Goal: Task Accomplishment & Management: Complete application form

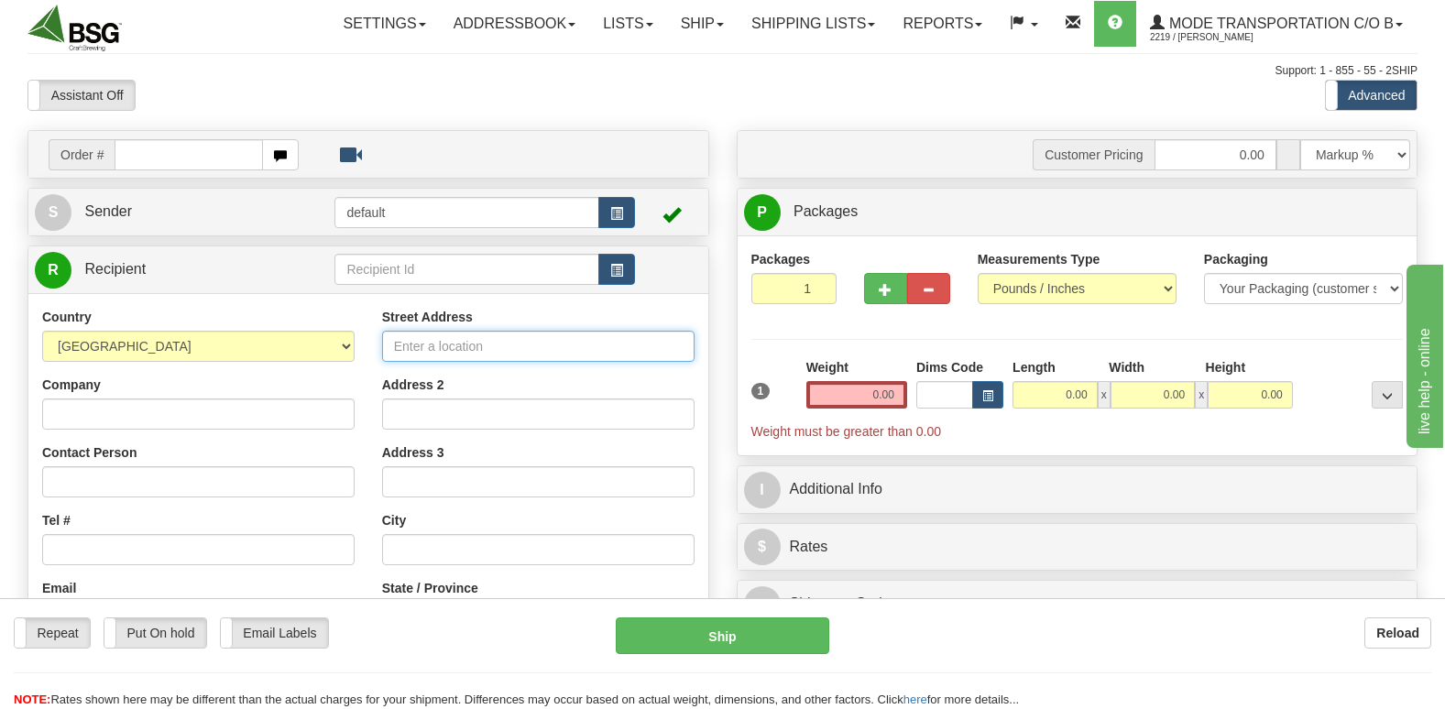
click at [418, 346] on input "Street Address" at bounding box center [538, 346] width 313 height 31
paste input "Ship To: Economy Gatsby Inc 2F, [STREET_ADDRESS] KOR"
type input "Ship To: Economy Gatsby Inc 2F, [STREET_ADDRESS] KOR"
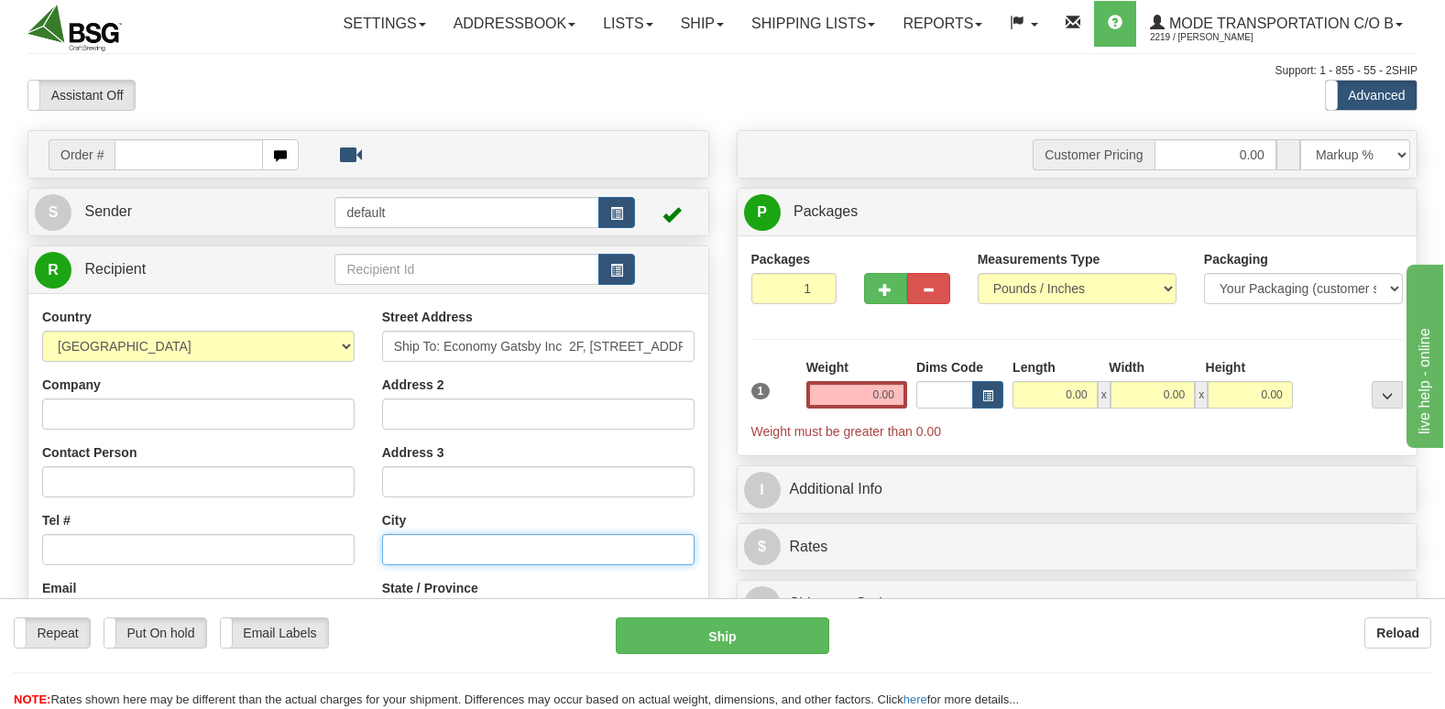
drag, startPoint x: 405, startPoint y: 547, endPoint x: 393, endPoint y: 548, distance: 12.0
click at [393, 548] on input "text" at bounding box center [538, 549] width 313 height 31
paste input "Ship To: Economy Gatsby Inc 2F, [STREET_ADDRESS] KOR"
type input "Ship To: Economy Gatsby Inc 2F, [STREET_ADDRESS] KOR"
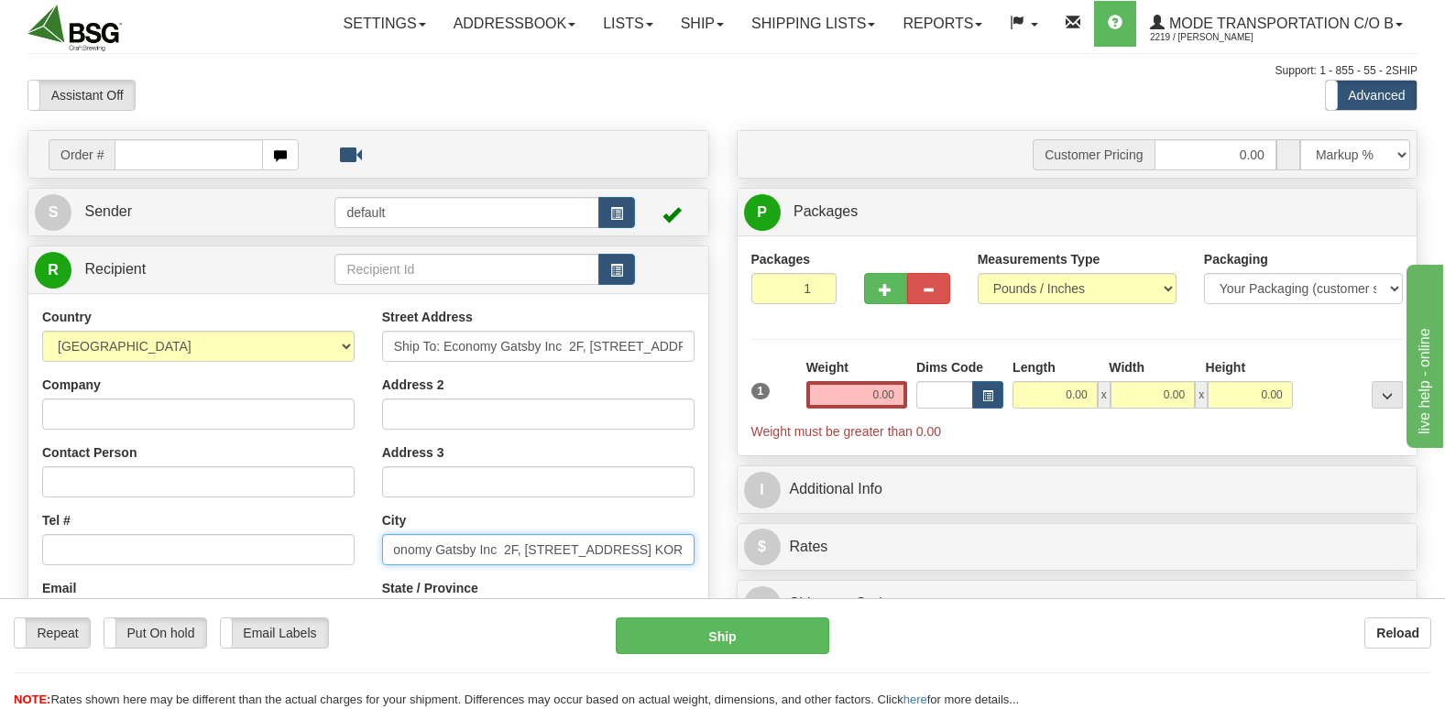
scroll to position [0, 0]
drag, startPoint x: 566, startPoint y: 550, endPoint x: 443, endPoint y: 548, distance: 122.8
click at [443, 548] on input "Ship To: Economy Gatsby Inc 2F, [STREET_ADDRESS] KOR" at bounding box center [538, 549] width 313 height 31
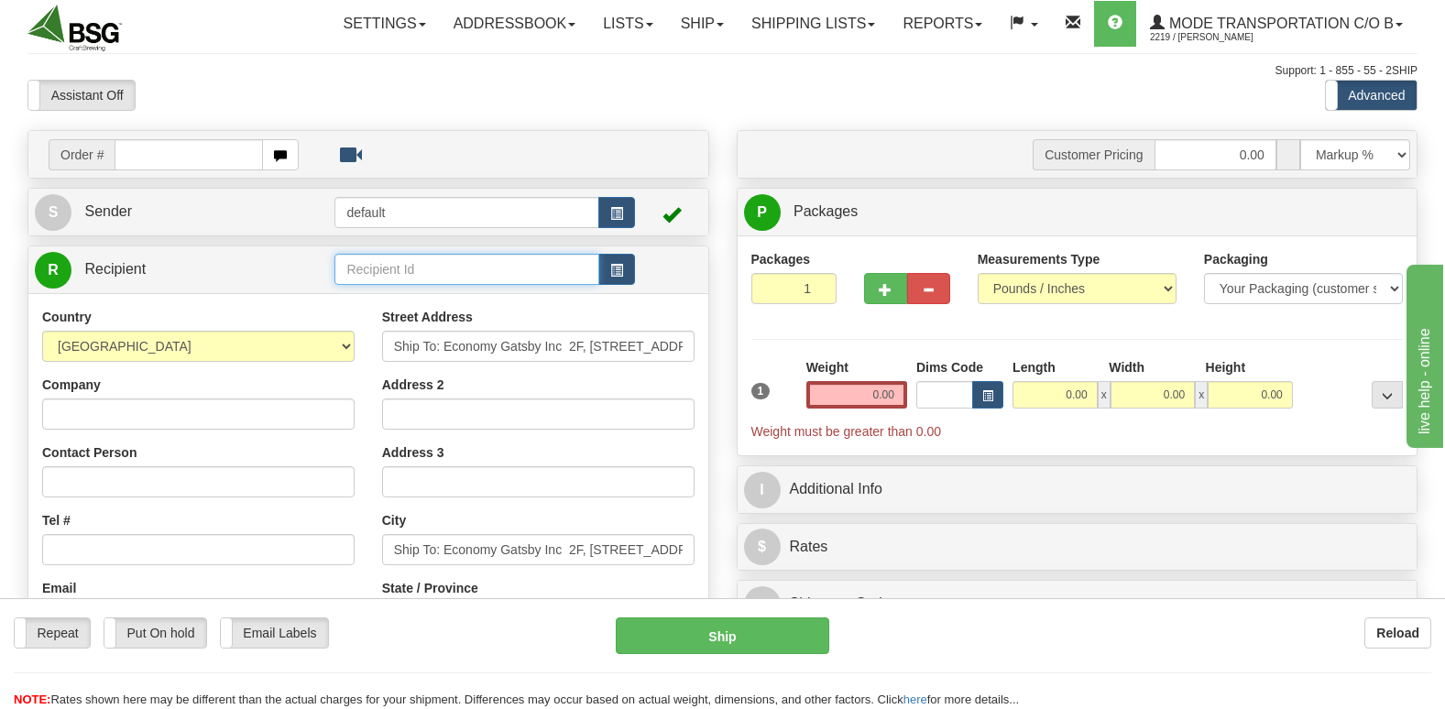
click at [367, 261] on input "text" at bounding box center [467, 269] width 264 height 31
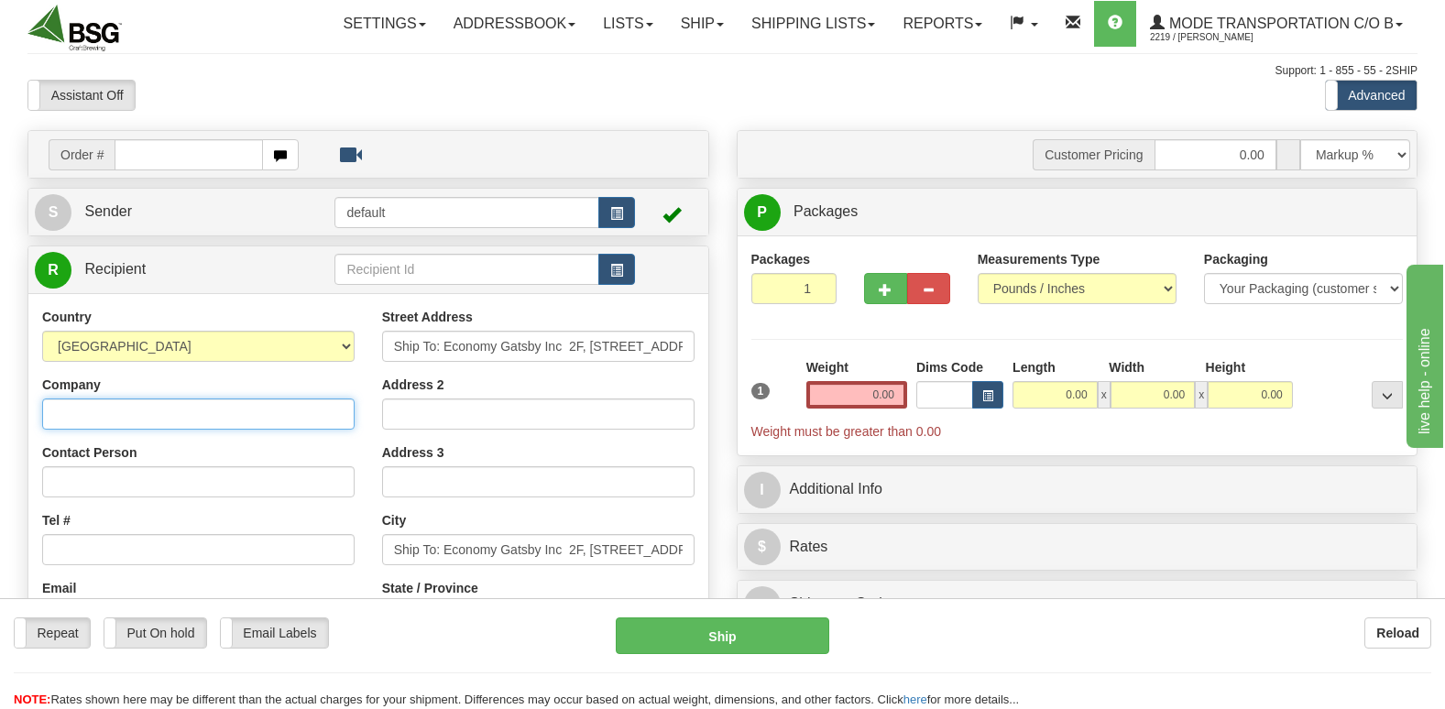
drag, startPoint x: 367, startPoint y: 261, endPoint x: 54, endPoint y: 414, distance: 348.0
click at [54, 414] on input "Company" at bounding box center [198, 414] width 313 height 31
paste input "Economy Gatsby Inc"
type input "Economy Gatsby Inc"
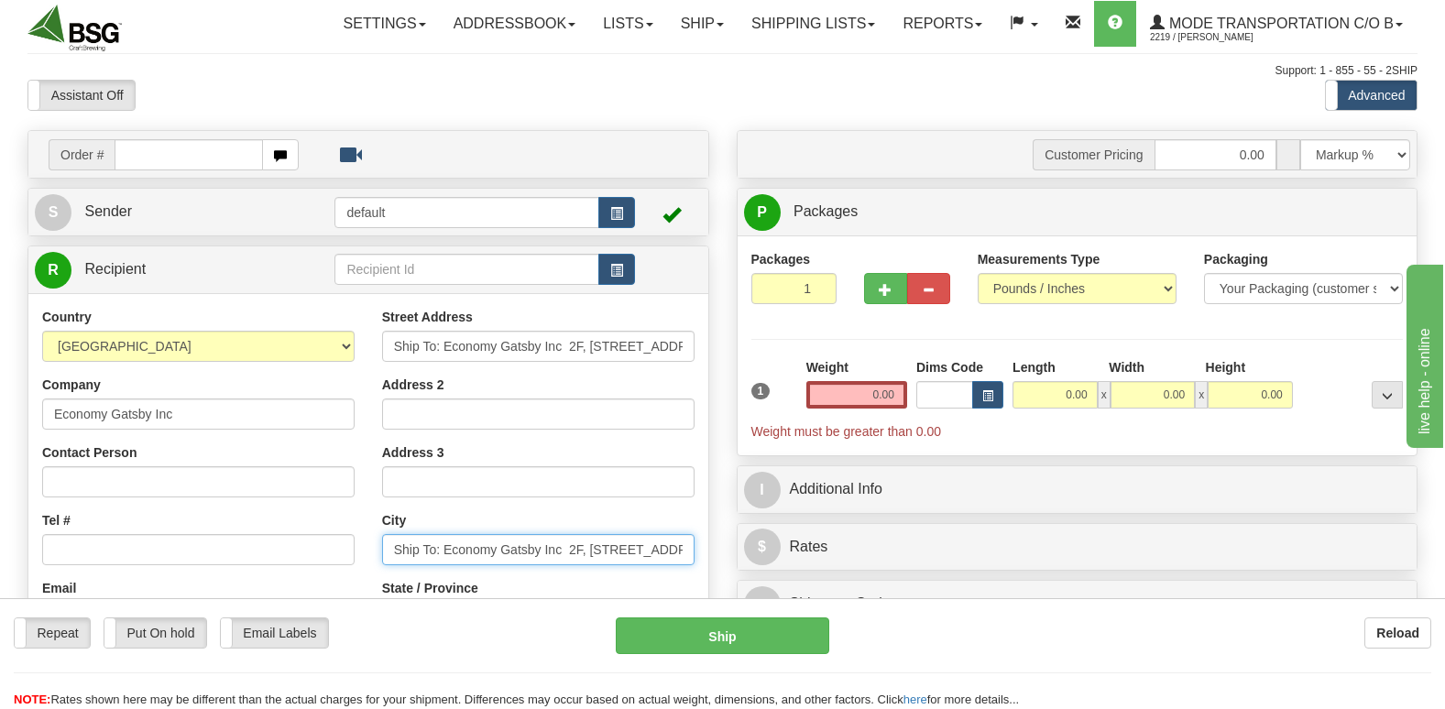
click at [554, 548] on input "Ship To: Economy Gatsby Inc 2F, [STREET_ADDRESS] KOR" at bounding box center [538, 549] width 313 height 31
drag, startPoint x: 497, startPoint y: 552, endPoint x: 386, endPoint y: 547, distance: 111.0
click at [386, 547] on input "2F, [STREET_ADDRESS] KOR" at bounding box center [538, 549] width 313 height 31
type input "2F, [STREET_ADDRESS] KOR"
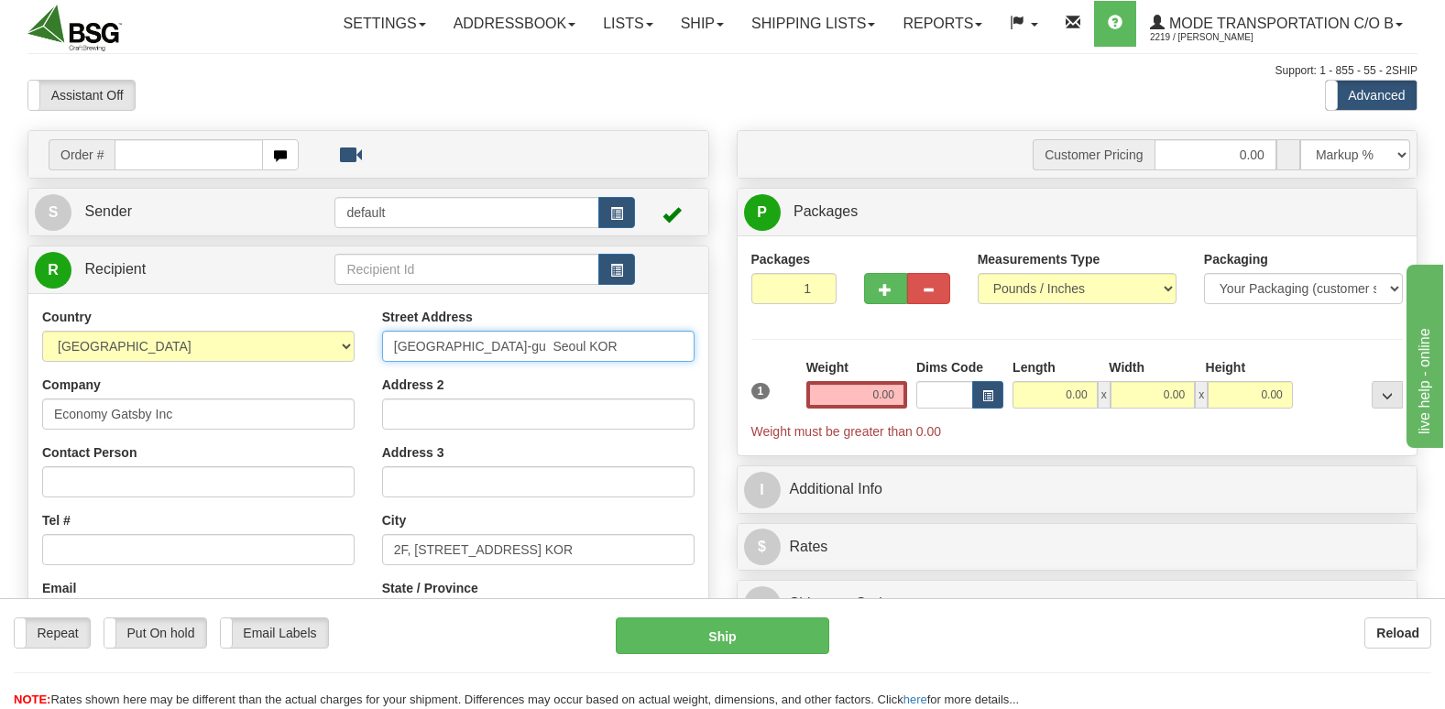
click at [554, 346] on input "[GEOGRAPHIC_DATA]-gu Seoul KOR" at bounding box center [538, 346] width 313 height 31
type input "n"
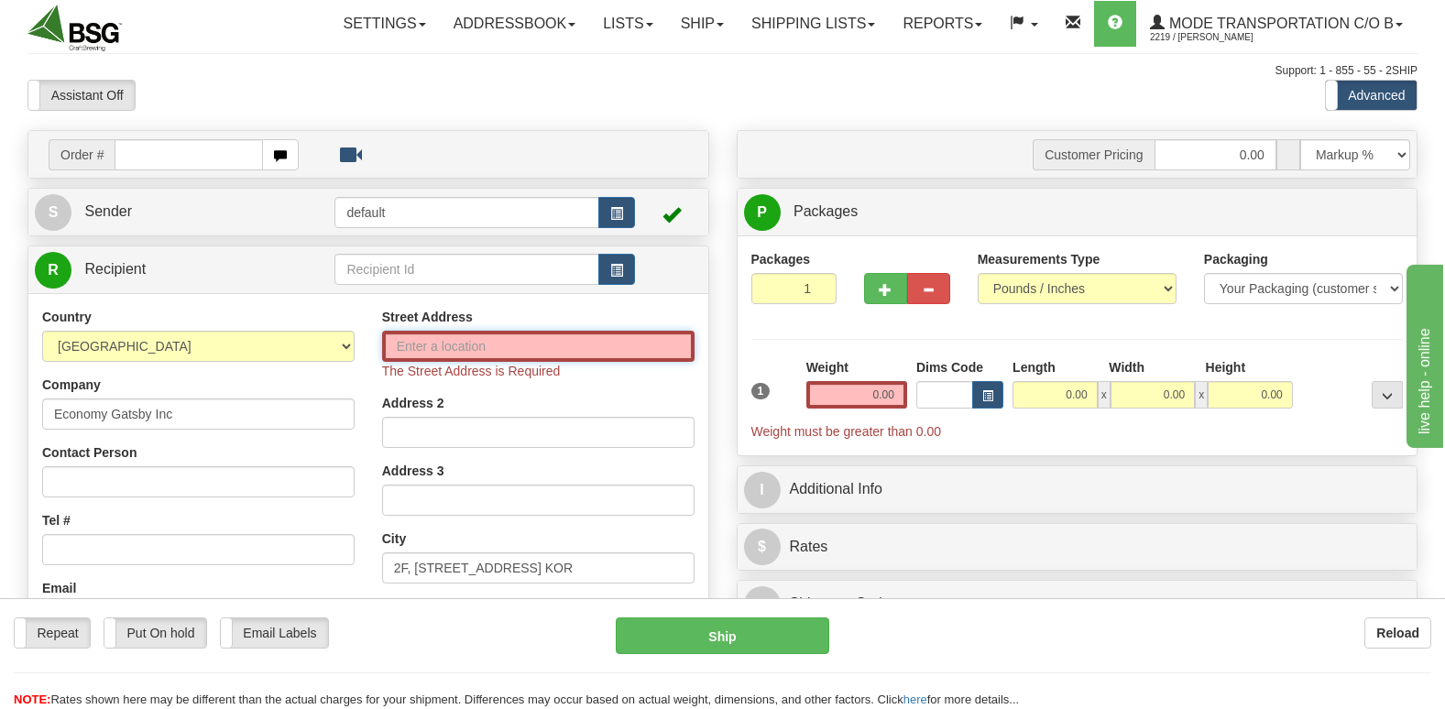
paste input "2F, 131, Omok-ro"
type input "2F, 131, Omok-ro"
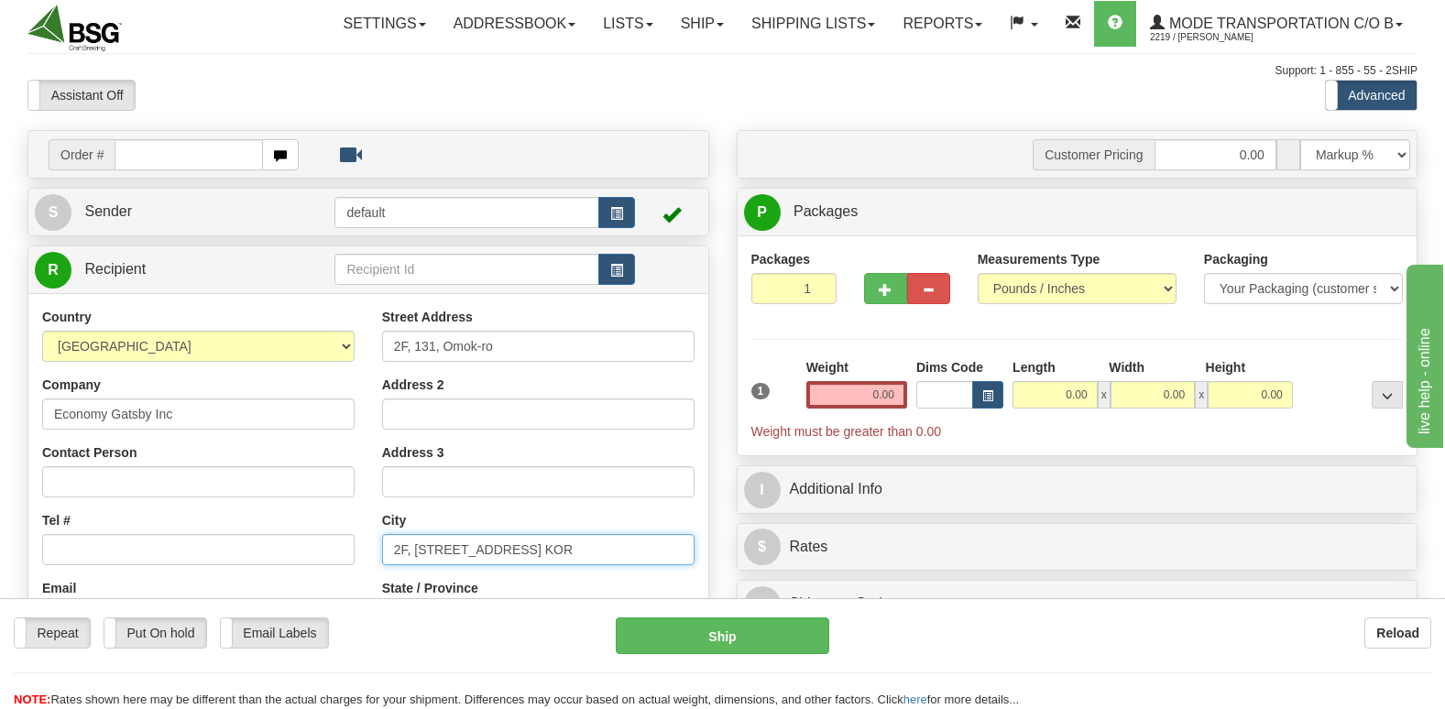
click at [588, 568] on div "Street Address 2F, 131, Omok-ro Address 2 Address 3 City [STREET_ADDRESS] State…" at bounding box center [538, 554] width 340 height 493
drag, startPoint x: 589, startPoint y: 550, endPoint x: 505, endPoint y: 544, distance: 84.5
click at [505, 544] on input "2F, [STREET_ADDRESS] KOR" at bounding box center [538, 549] width 313 height 31
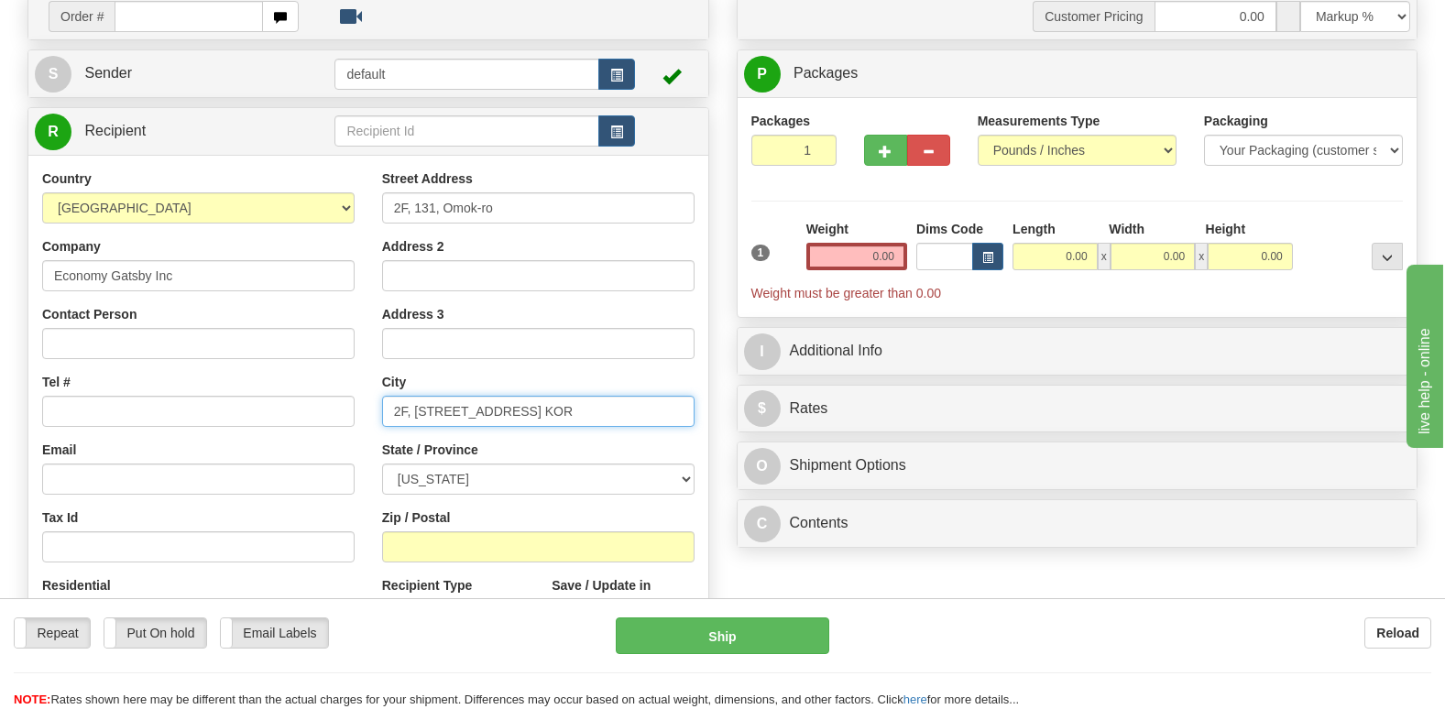
scroll to position [183, 0]
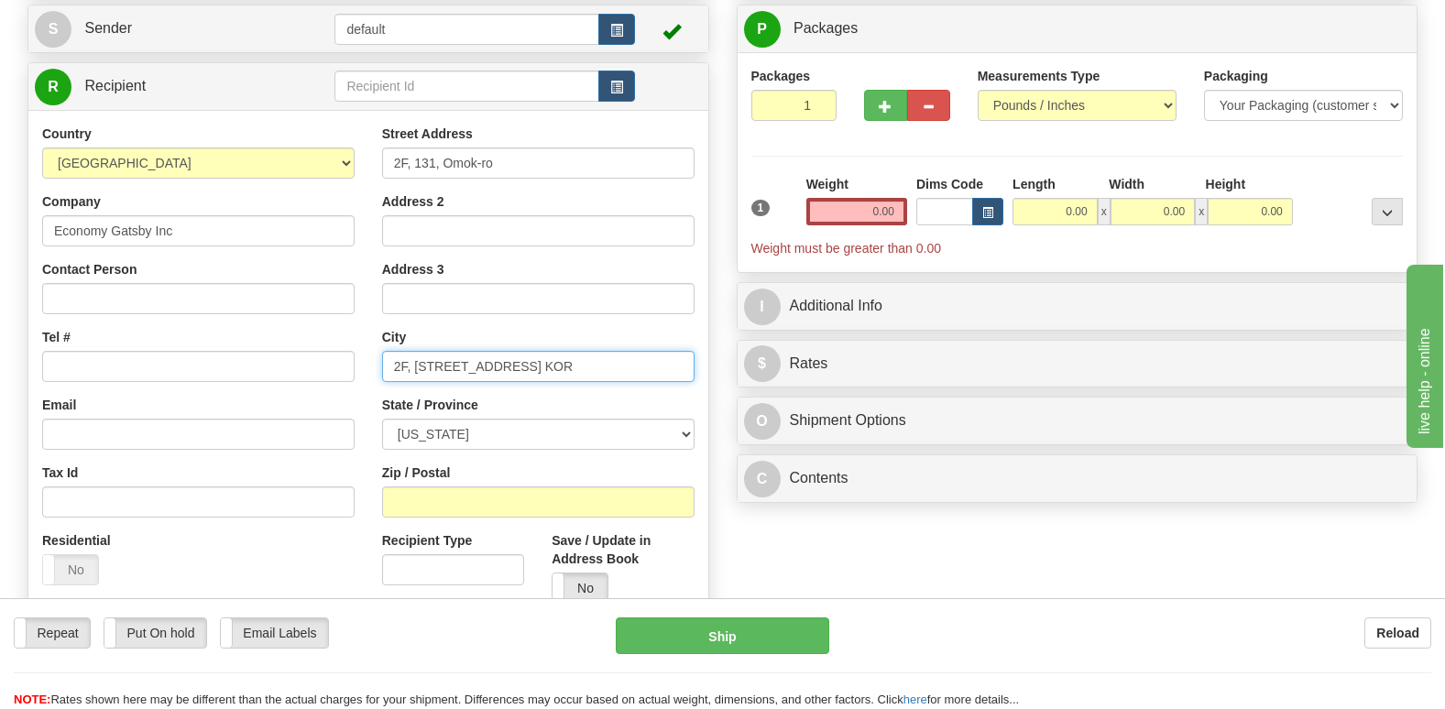
drag, startPoint x: 661, startPoint y: 366, endPoint x: 590, endPoint y: 361, distance: 70.7
click at [590, 361] on input "2F, [STREET_ADDRESS] KOR" at bounding box center [538, 366] width 313 height 31
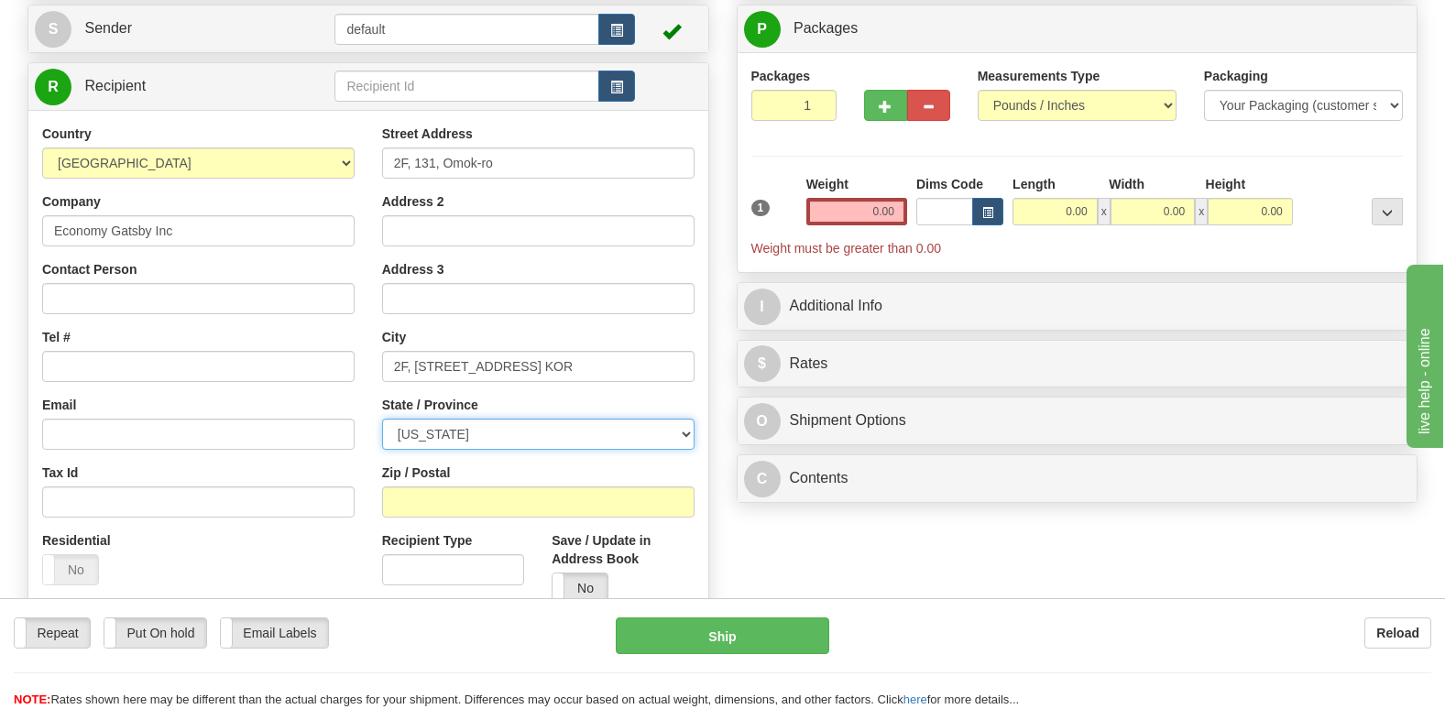
click at [444, 432] on select "[US_STATE] [US_STATE] [US_STATE] [US_STATE] Armed Forces America Armed Forces E…" at bounding box center [538, 434] width 313 height 31
drag, startPoint x: 444, startPoint y: 432, endPoint x: 494, endPoint y: 441, distance: 51.2
click at [494, 441] on select "[US_STATE] [US_STATE] [US_STATE] [US_STATE] Armed Forces America Armed Forces E…" at bounding box center [538, 434] width 313 height 31
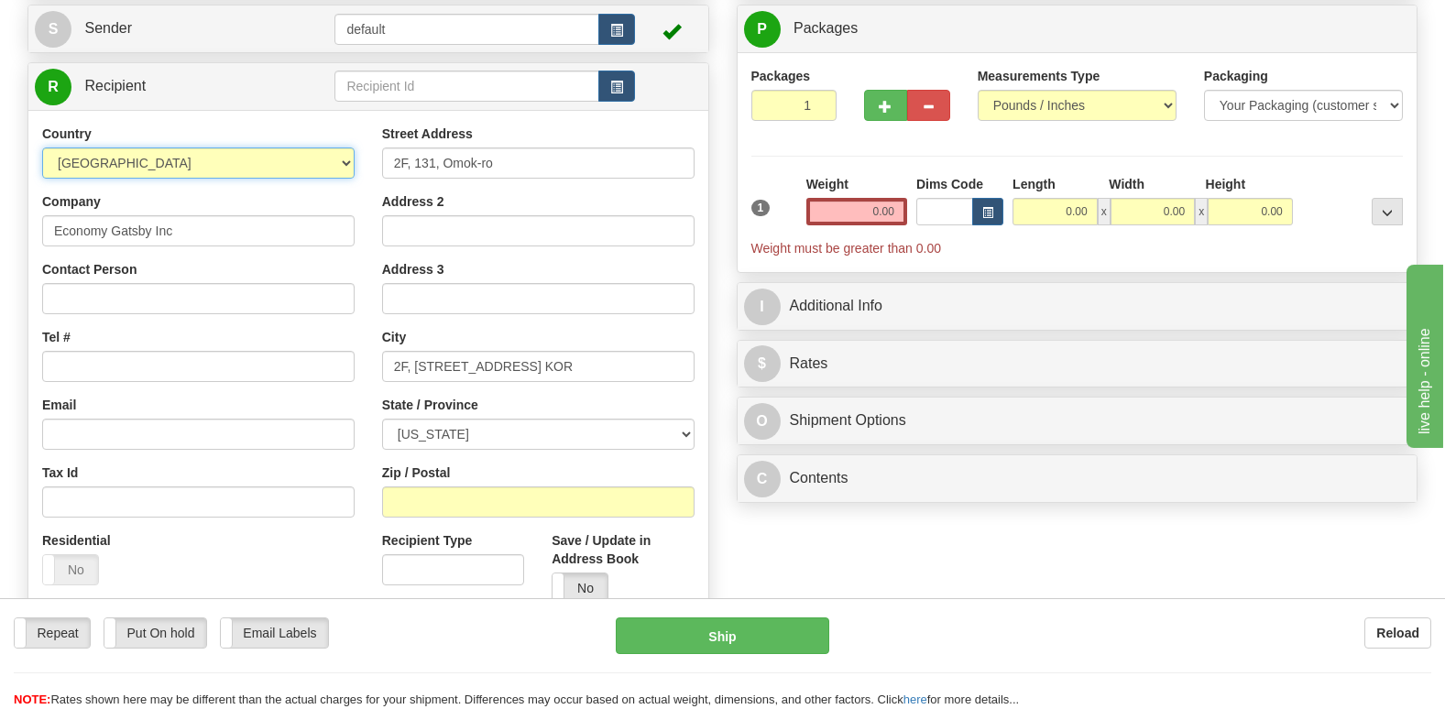
click at [336, 158] on select "[GEOGRAPHIC_DATA] [GEOGRAPHIC_DATA] [GEOGRAPHIC_DATA] [GEOGRAPHIC_DATA] [US_STA…" at bounding box center [198, 163] width 313 height 31
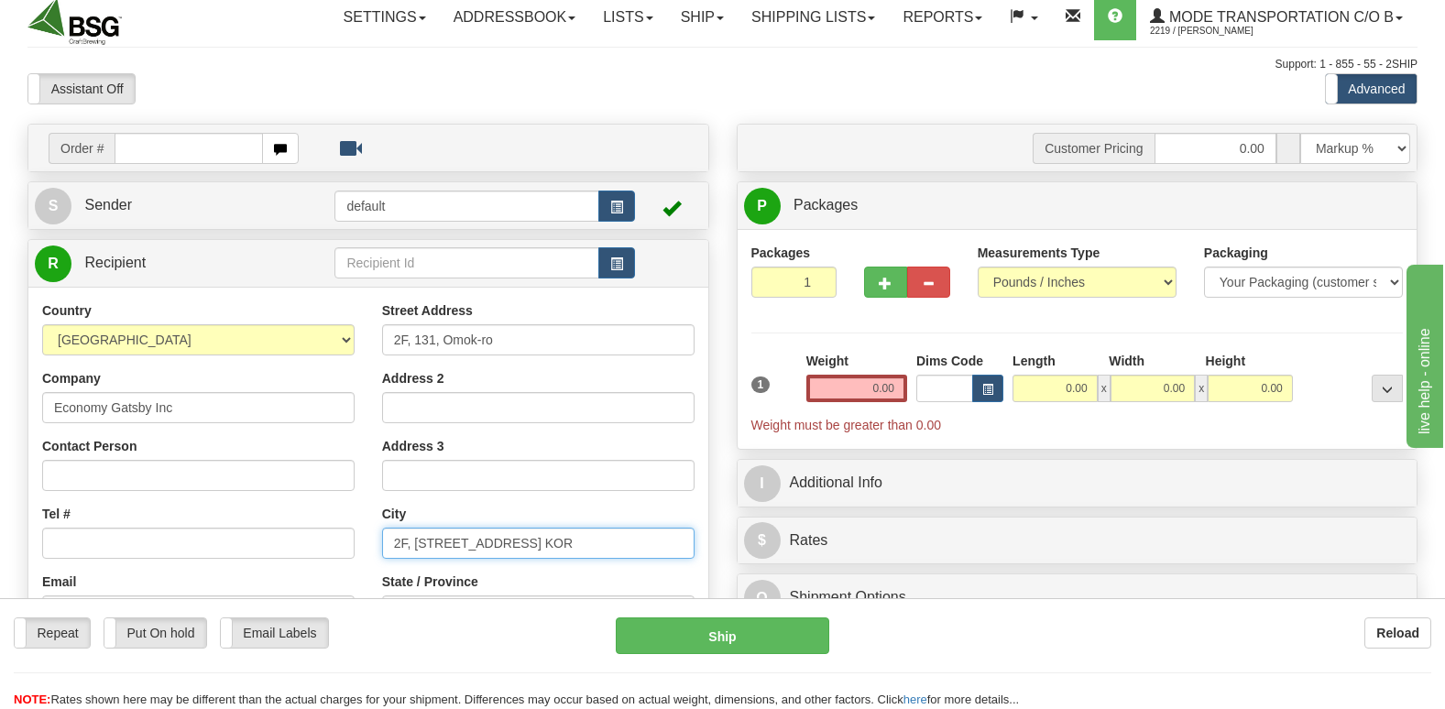
scroll to position [0, 0]
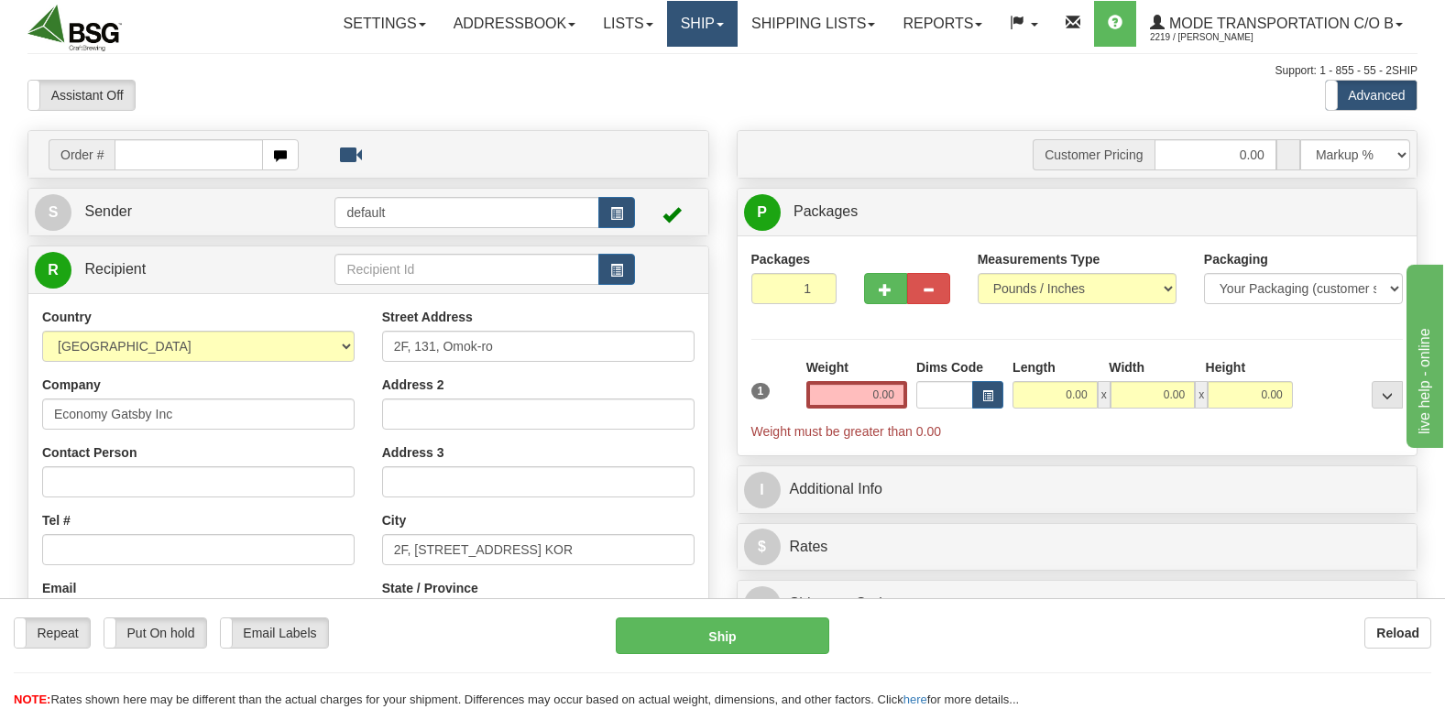
click at [687, 20] on link "Ship" at bounding box center [702, 24] width 71 height 46
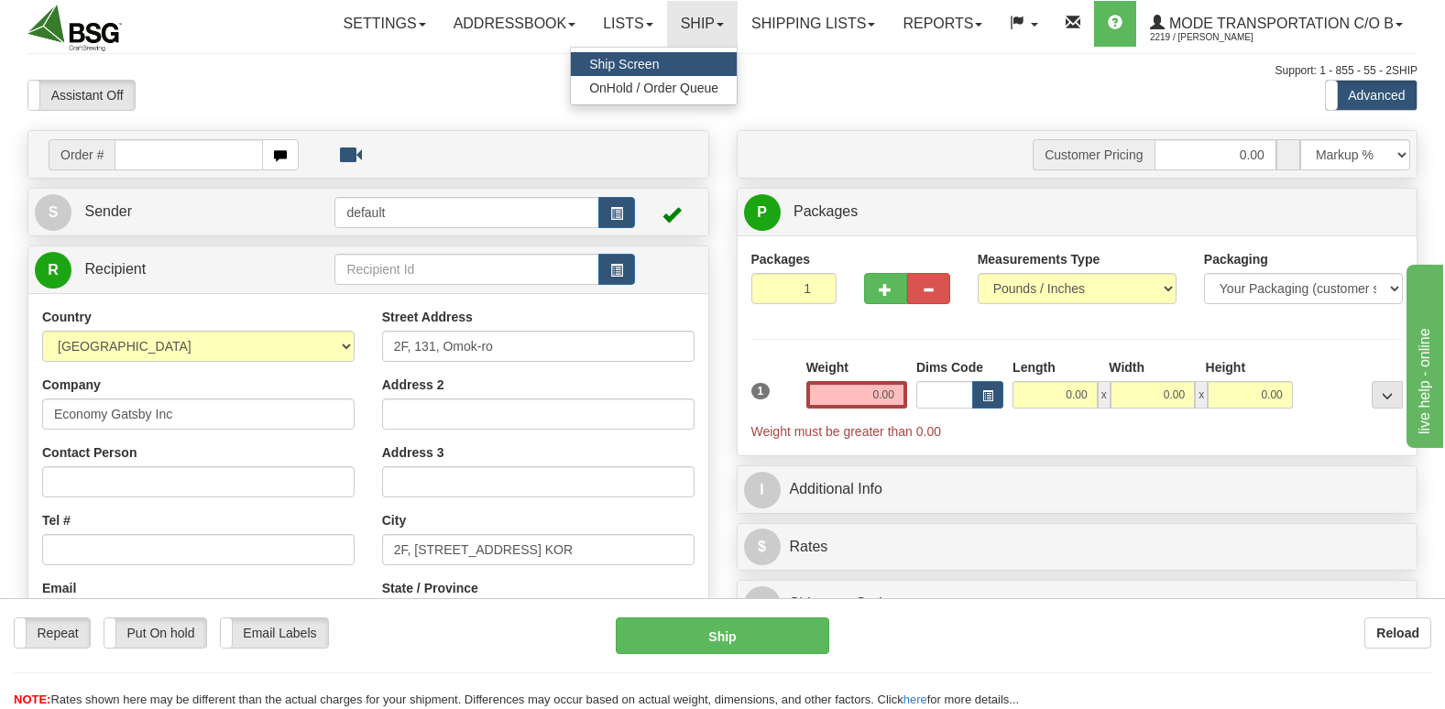
click at [622, 69] on span "Ship Screen" at bounding box center [624, 64] width 70 height 15
